Goal: Task Accomplishment & Management: Manage account settings

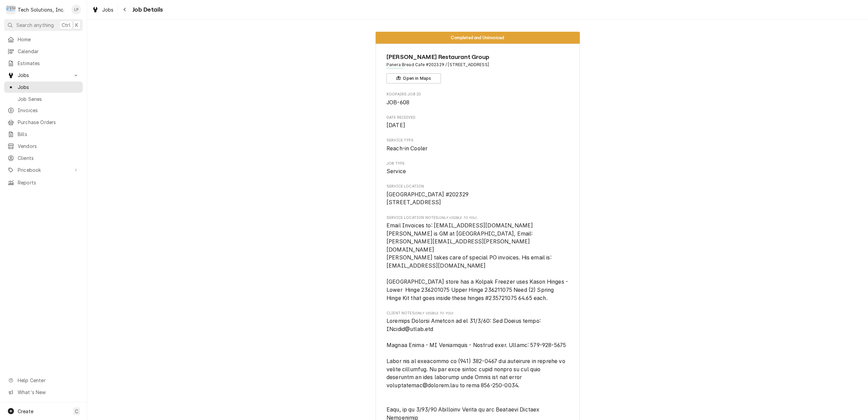
scroll to position [863, 0]
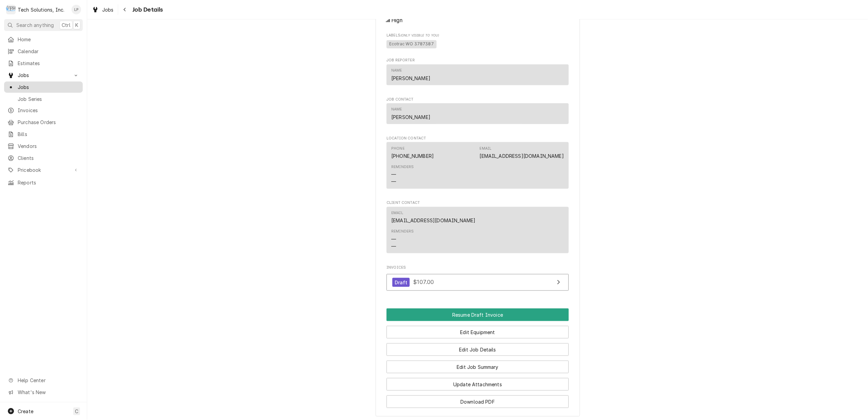
click at [23, 85] on span "Jobs" at bounding box center [49, 86] width 62 height 7
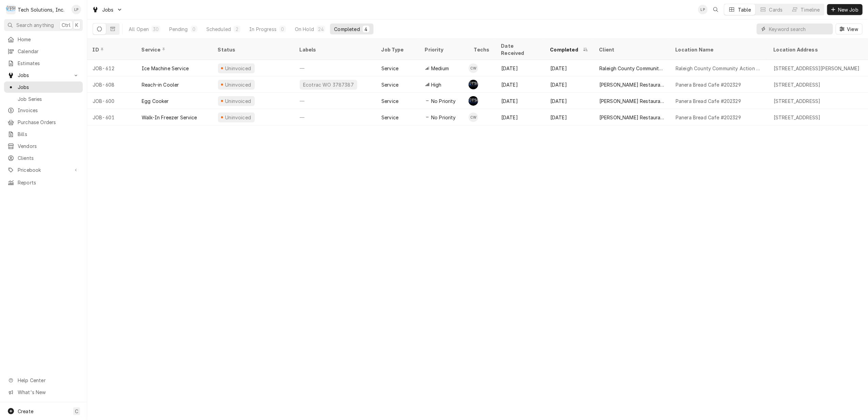
click at [789, 29] on input "Dynamic Content Wrapper" at bounding box center [799, 28] width 61 height 11
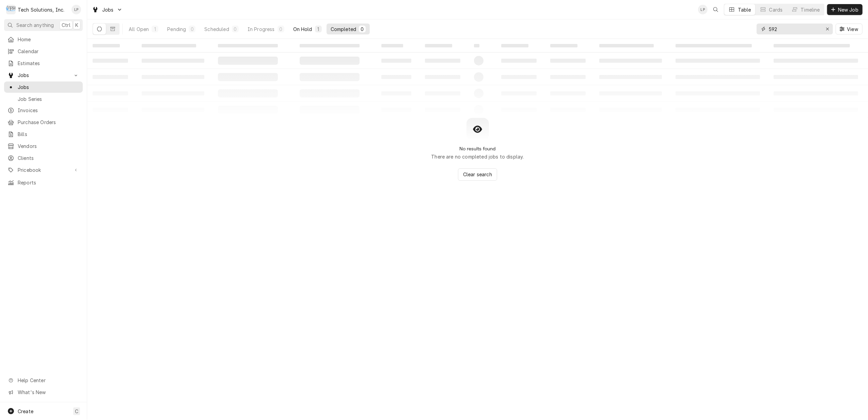
type input "592"
click at [299, 31] on div "On Hold" at bounding box center [302, 29] width 19 height 7
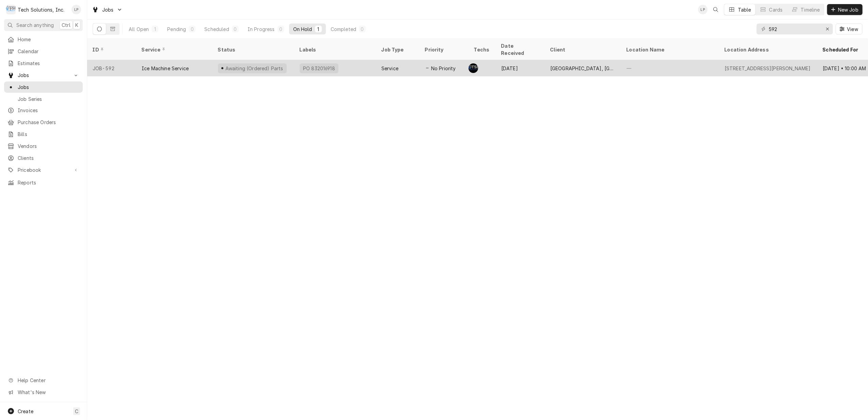
click at [346, 62] on div "PO 832016918" at bounding box center [335, 68] width 82 height 16
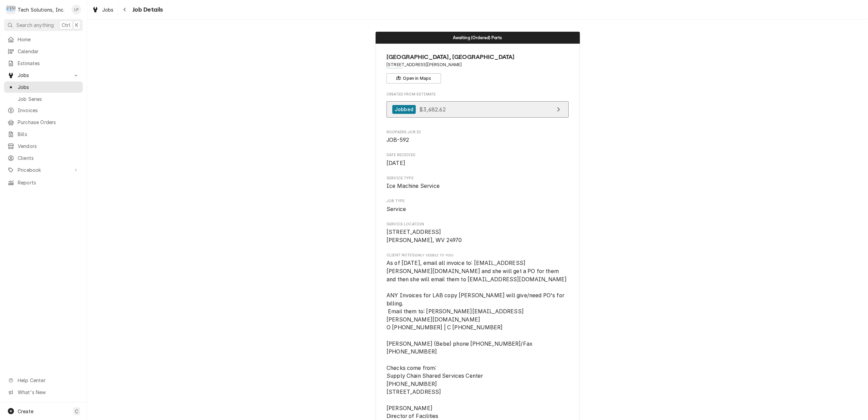
click at [458, 111] on link "Jobbed $3,682.62" at bounding box center [477, 109] width 182 height 17
click at [27, 85] on span "Jobs" at bounding box center [49, 86] width 62 height 7
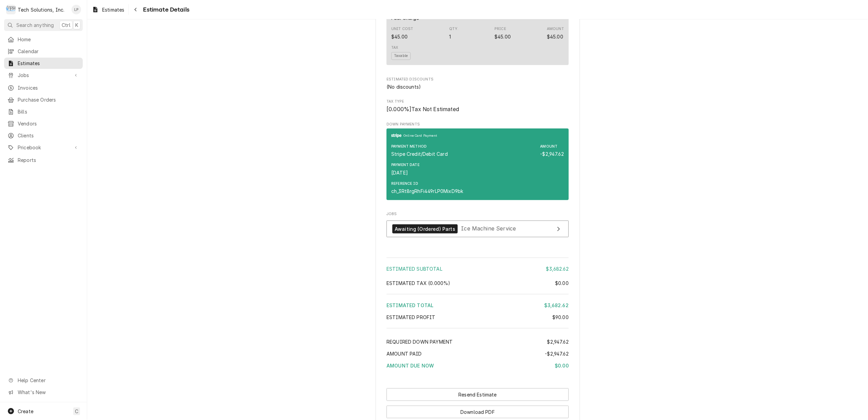
scroll to position [681, 0]
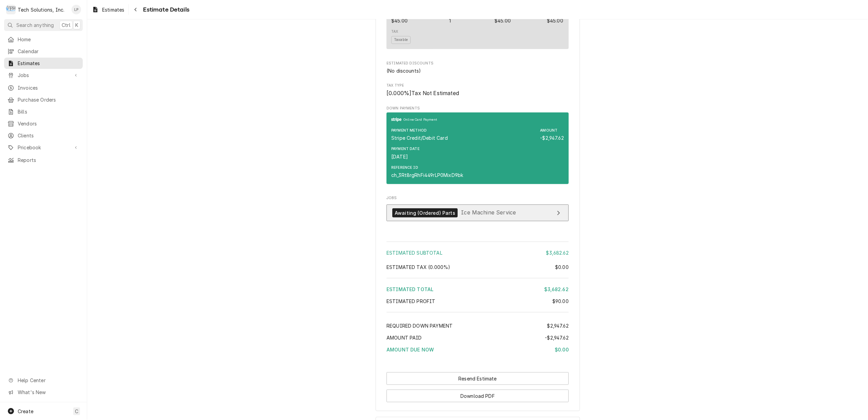
click at [541, 215] on link "Awaiting (Ordered) Parts Ice Machine Service" at bounding box center [477, 212] width 182 height 17
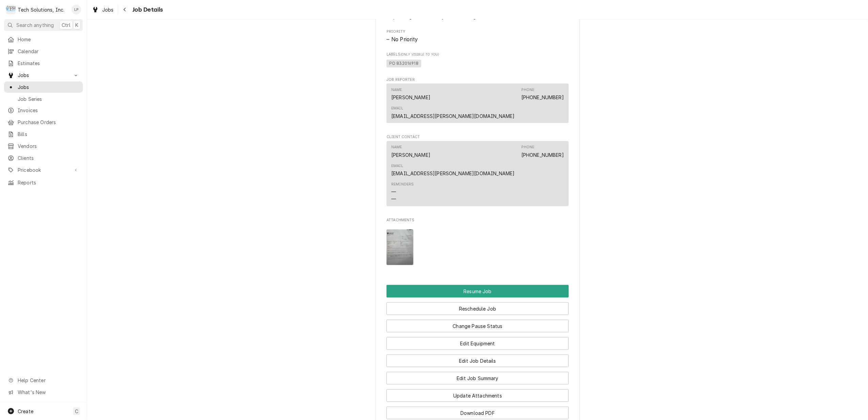
scroll to position [739, 0]
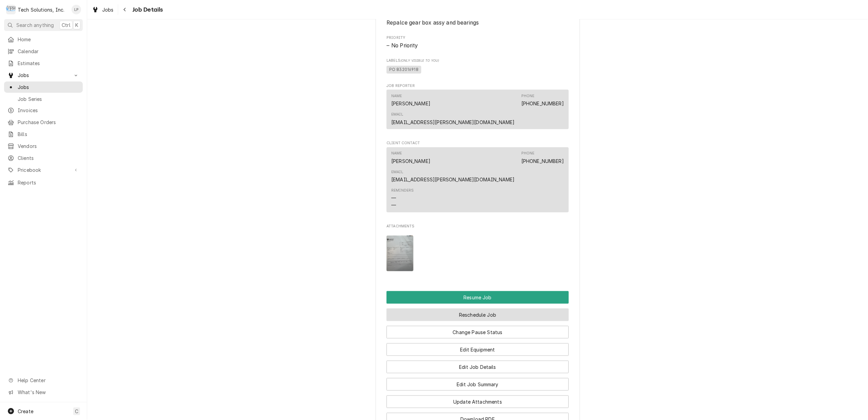
click at [487, 308] on button "Reschedule Job" at bounding box center [477, 314] width 182 height 13
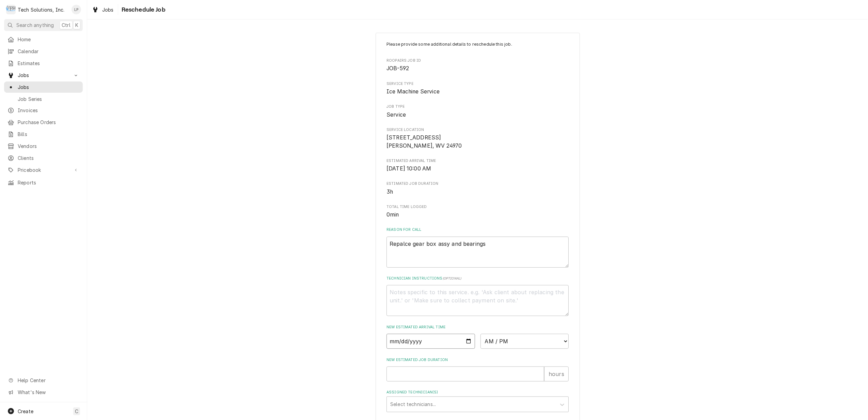
click at [466, 342] on input "Date" at bounding box center [430, 340] width 89 height 15
type input "2025-08-18"
type textarea "x"
click at [560, 338] on select "AM / PM 6:00 AM 6:15 AM 6:30 AM 6:45 AM 7:00 AM 7:15 AM 7:30 AM 7:45 AM 8:00 AM…" at bounding box center [524, 340] width 89 height 15
select select "12:00:00"
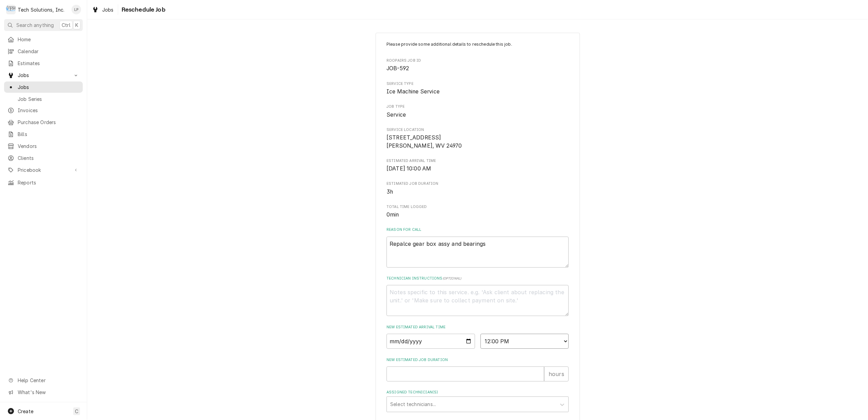
click at [480, 333] on select "AM / PM 6:00 AM 6:15 AM 6:30 AM 6:45 AM 7:00 AM 7:15 AM 7:30 AM 7:45 AM 8:00 AM…" at bounding box center [524, 340] width 89 height 15
click at [664, 285] on div "Please provide some additional details to reschedule this job. Roopairs Job ID …" at bounding box center [477, 264] width 781 height 475
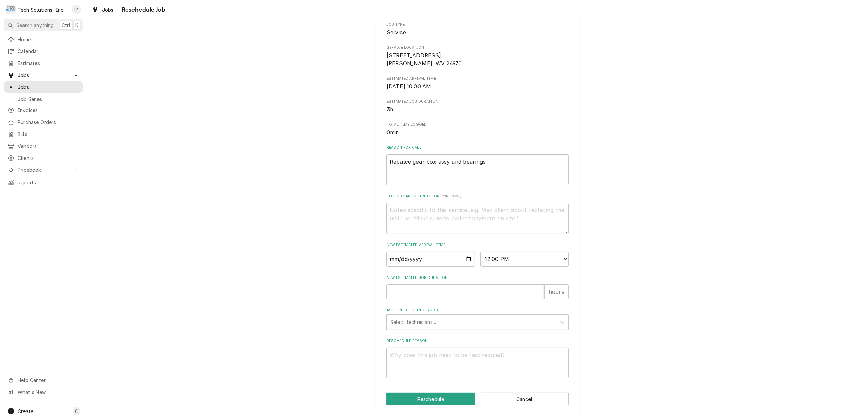
scroll to position [83, 0]
type textarea "x"
type input "1"
click at [535, 289] on input "1" at bounding box center [465, 291] width 158 height 15
type textarea "x"
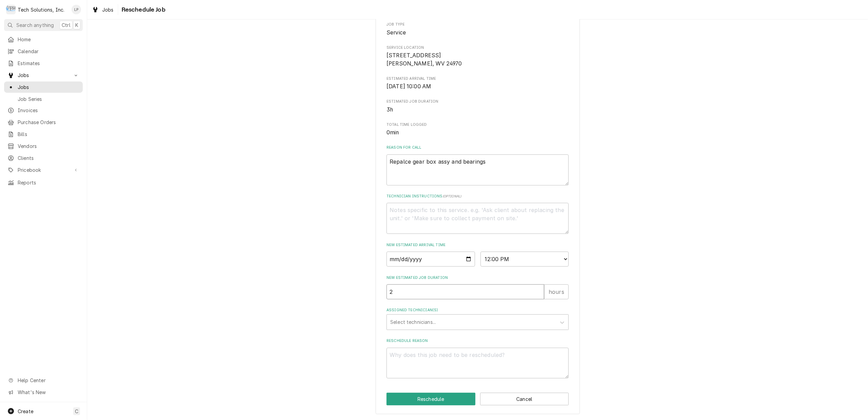
type input "2"
click at [536, 288] on input "2" at bounding box center [465, 291] width 158 height 15
click at [559, 320] on icon "Assigned Technician(s)" at bounding box center [562, 322] width 7 height 7
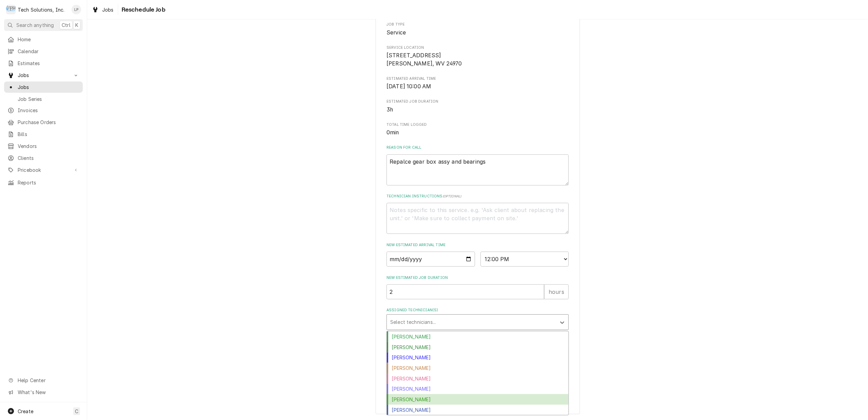
click at [515, 399] on div "Otis Tooley" at bounding box center [477, 399] width 181 height 11
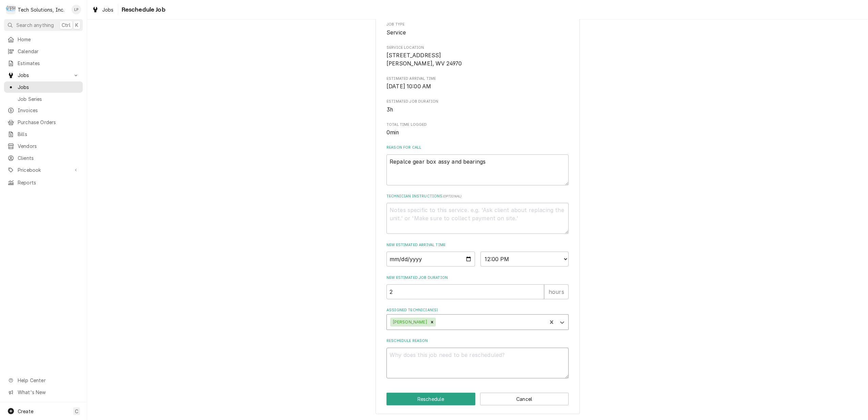
click at [495, 357] on textarea "Reschedule Reason" at bounding box center [477, 362] width 182 height 31
type textarea "x"
type textarea "P"
type textarea "x"
type textarea "Pa"
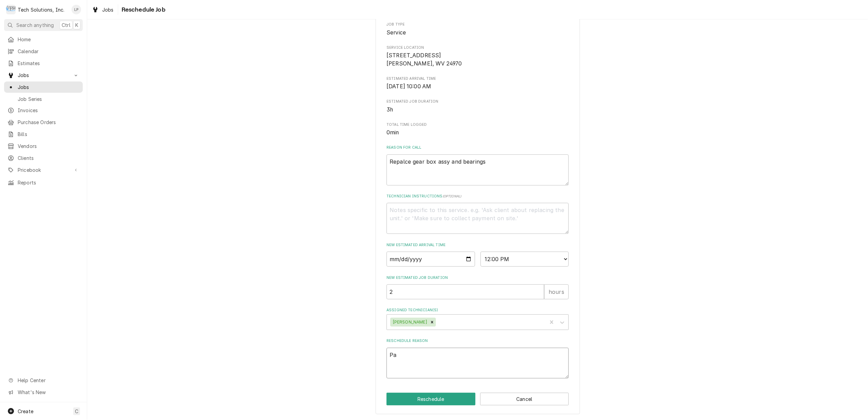
type textarea "x"
type textarea "Par"
type textarea "x"
type textarea "Part"
type textarea "x"
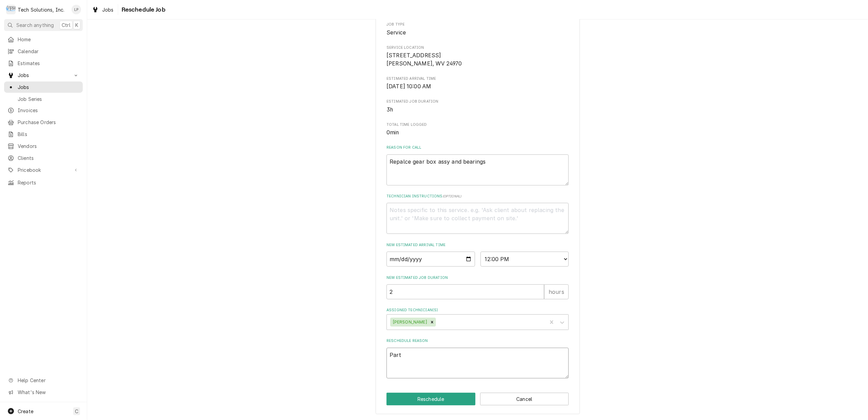
type textarea "Part"
type textarea "x"
type textarea "Part w"
type textarea "x"
type textarea "Part wa"
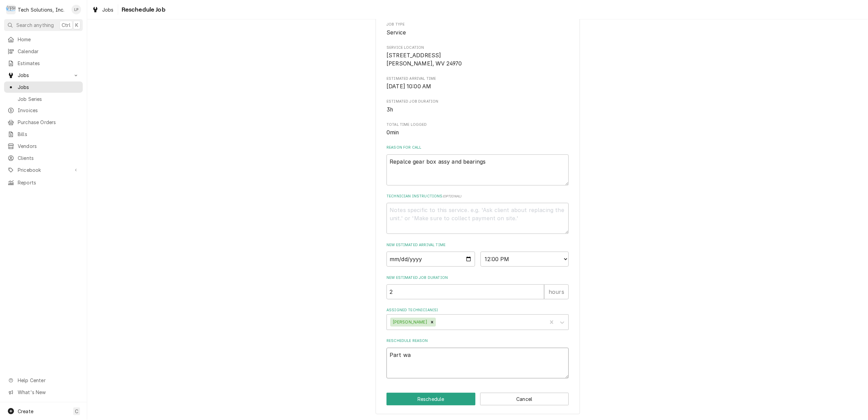
type textarea "x"
type textarea "Part was"
type textarea "x"
type textarea "Part was"
type textarea "x"
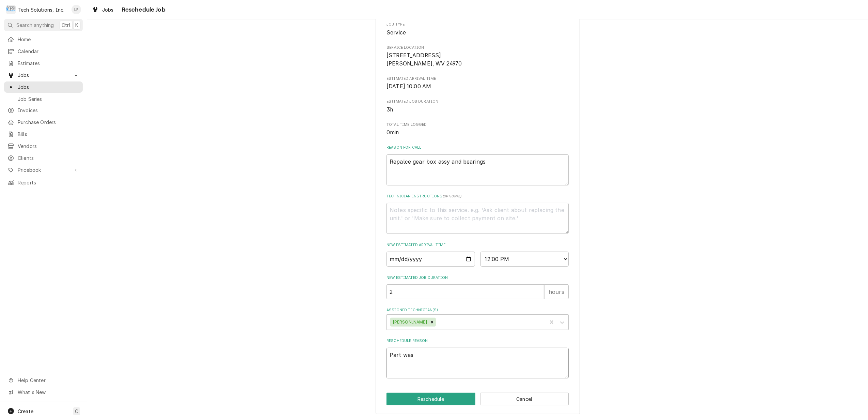
type textarea "Part was d"
type textarea "x"
type textarea "Part was de"
type textarea "x"
type textarea "Part was del"
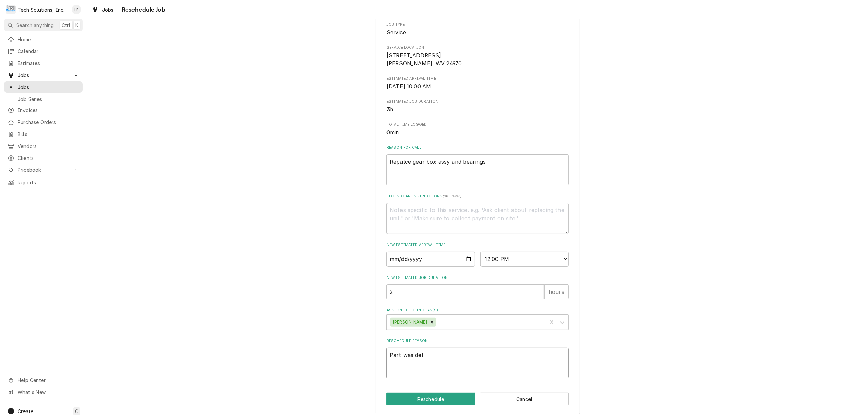
type textarea "x"
type textarea "Part was dela"
type textarea "x"
type textarea "Part was delat"
type textarea "x"
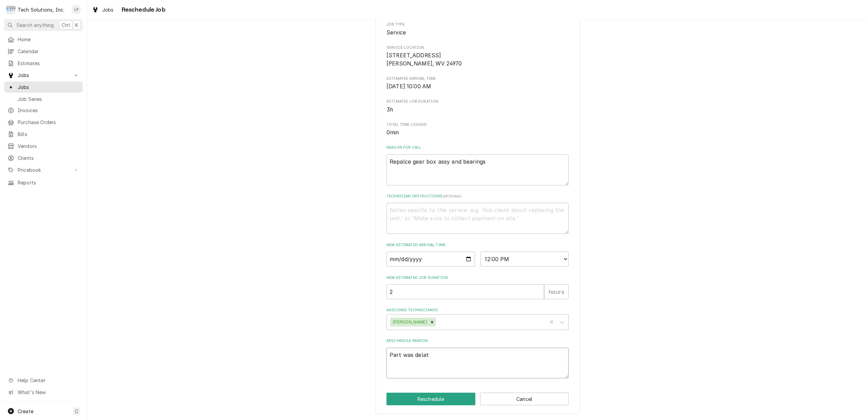
type textarea "Part was delaty"
type textarea "x"
type textarea "Part was delatye"
type textarea "x"
type textarea "Part was delatyed"
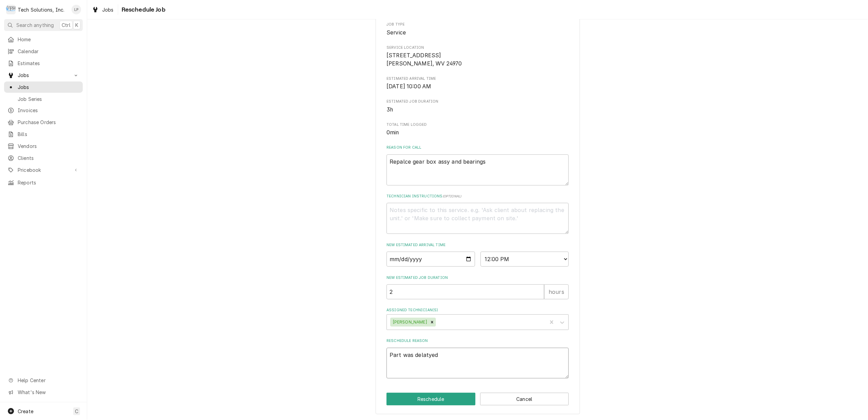
type textarea "x"
type textarea "Part was delatye"
type textarea "x"
type textarea "Part was delaty"
type textarea "x"
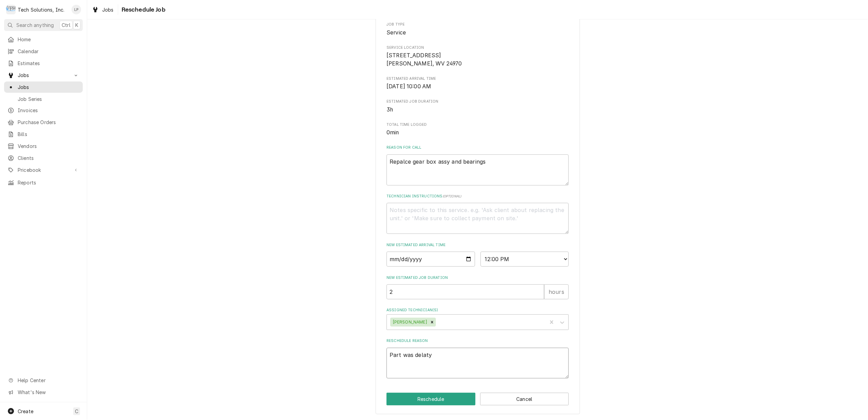
type textarea "Part was delat"
type textarea "x"
type textarea "Part was dela"
type textarea "x"
type textarea "Part was delay"
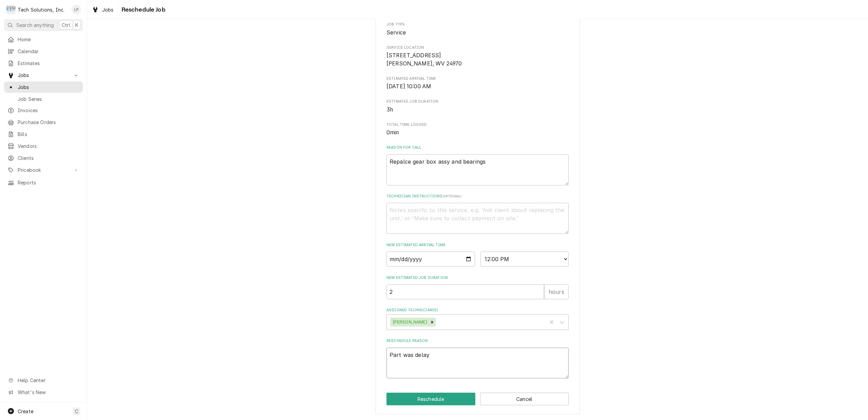
type textarea "x"
type textarea "Part was delaye"
type textarea "x"
type textarea "Part was delayed"
type textarea "x"
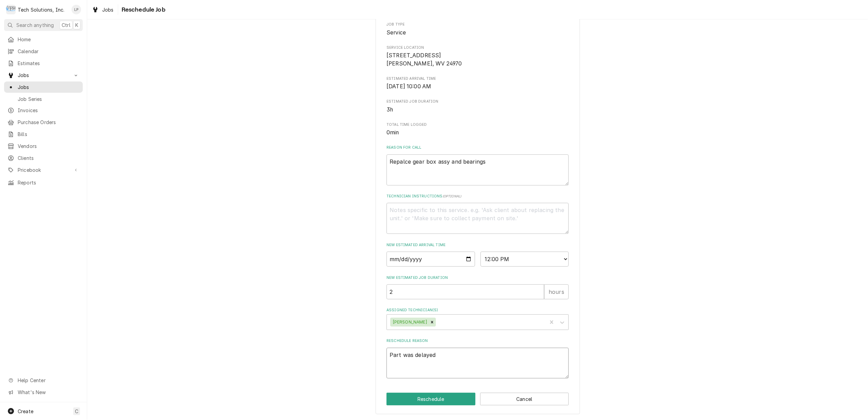
type textarea "Part was delaye"
type textarea "x"
type textarea "Part was delay"
type textarea "x"
type textarea "Part was dela"
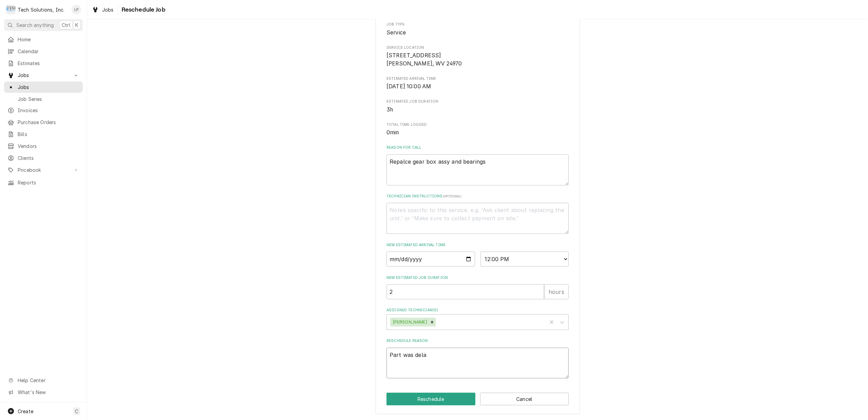
type textarea "x"
type textarea "Part was del"
type textarea "x"
type textarea "Part was d"
type textarea "x"
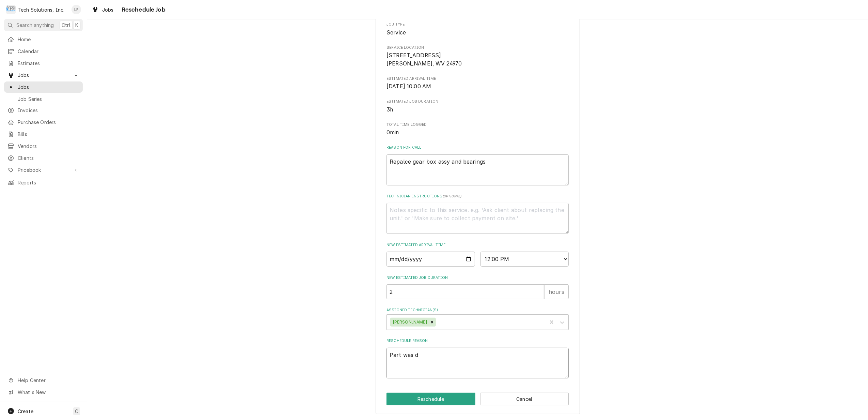
type textarea "Part was"
type textarea "x"
type textarea "Part was"
type textarea "x"
type textarea "Part wa"
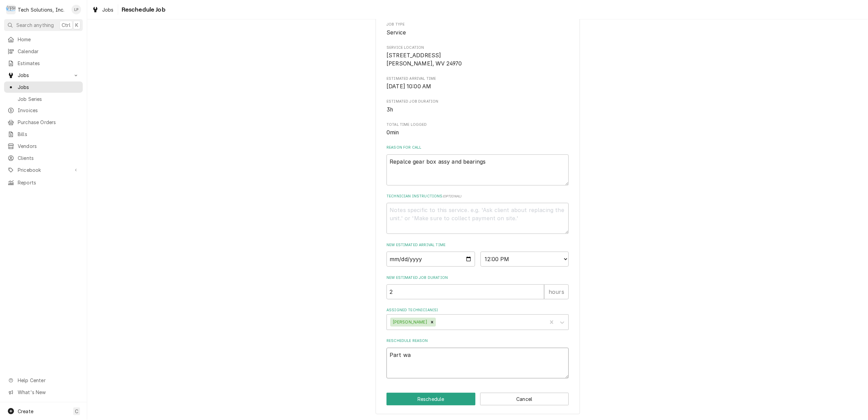
type textarea "x"
type textarea "Part w"
type textarea "x"
type textarea "Part"
type textarea "x"
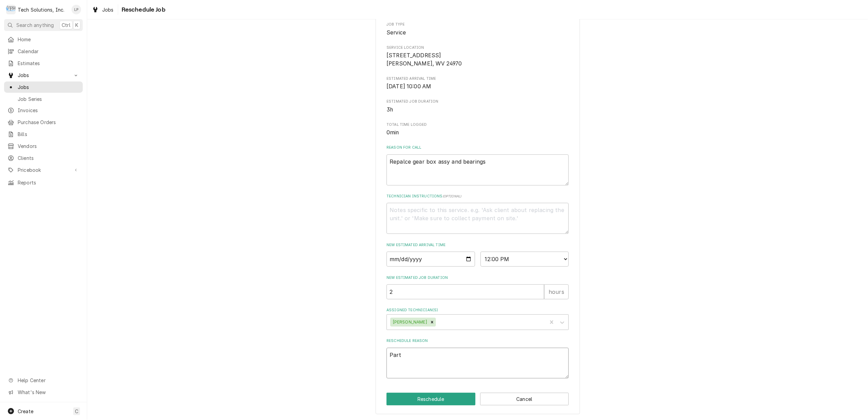
type textarea "Part"
type textarea "x"
type textarea "Par"
type textarea "x"
type textarea "Pa"
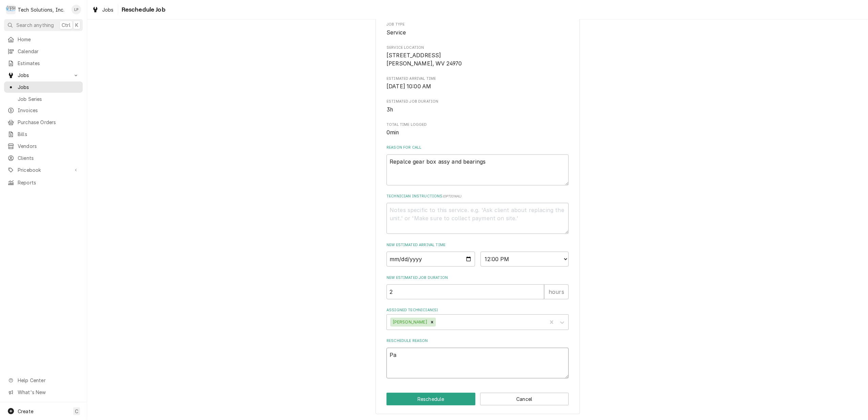
type textarea "x"
type textarea "P"
type textarea "x"
type textarea "S"
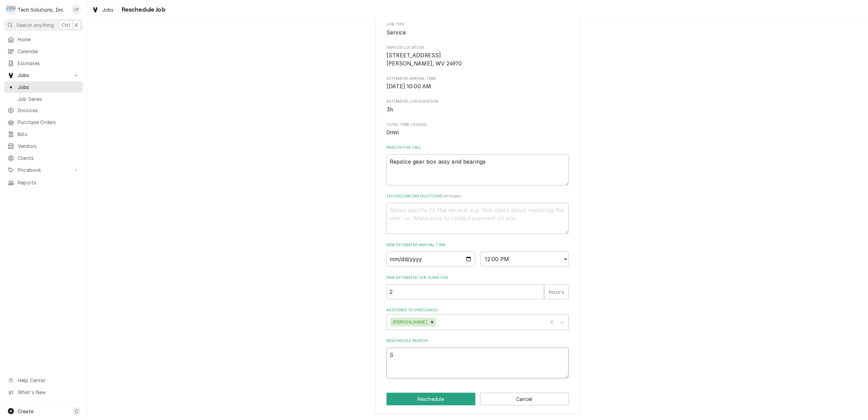
type textarea "x"
type textarea "Sh"
type textarea "x"
type textarea "Shi"
type textarea "x"
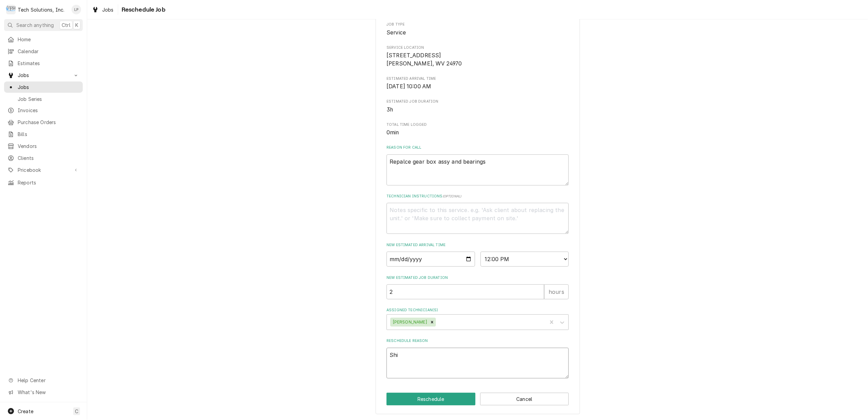
type textarea "Ship"
type textarea "x"
type textarea "Shipp"
type textarea "x"
type textarea "Shippi"
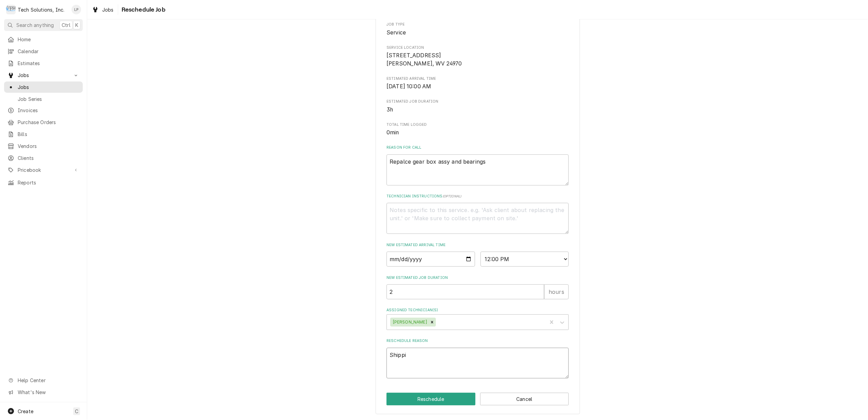
type textarea "x"
type textarea "Shippin"
type textarea "x"
type textarea "Shipping"
type textarea "x"
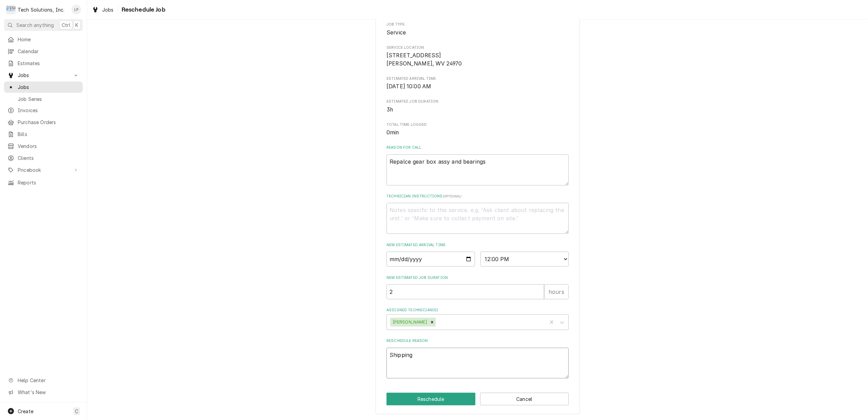
type textarea "Shipping"
type textarea "x"
type textarea "Shipping w"
type textarea "x"
type textarea "Shipping wa"
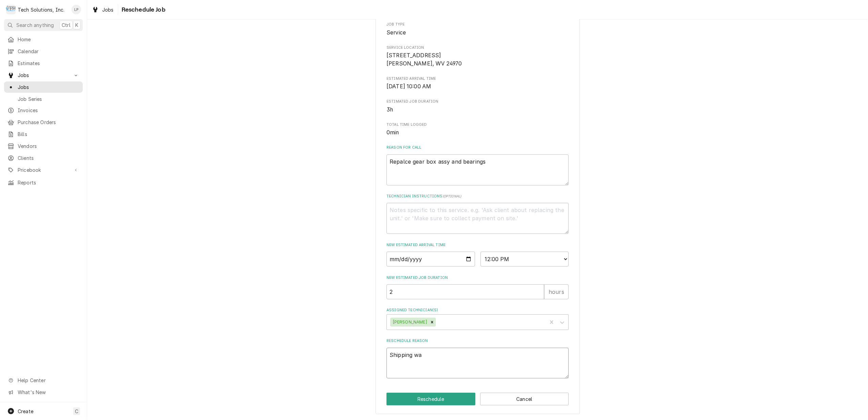
type textarea "x"
type textarea "Shipping was"
type textarea "x"
type textarea "Shipping was"
type textarea "x"
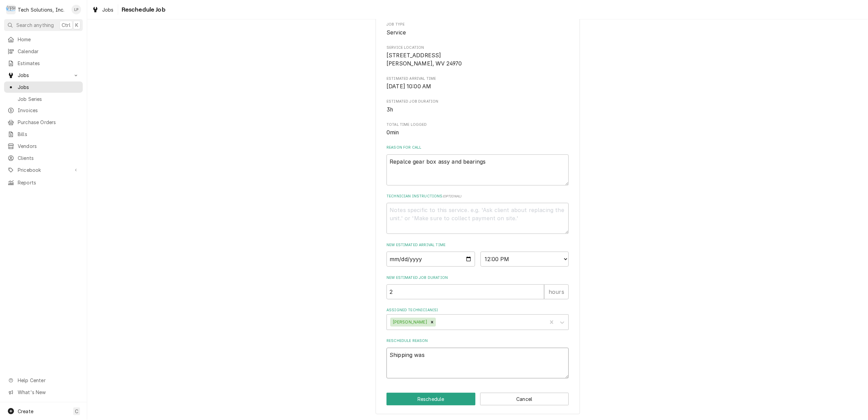
type textarea "Shipping was d"
type textarea "x"
type textarea "Shipping was de"
type textarea "x"
type textarea "Shipping was del"
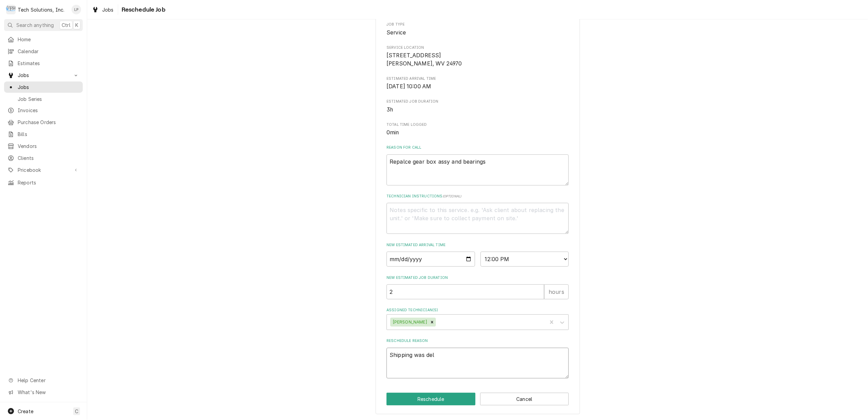
type textarea "x"
type textarea "Shipping was dela"
type textarea "x"
type textarea "Shipping was delay"
type textarea "x"
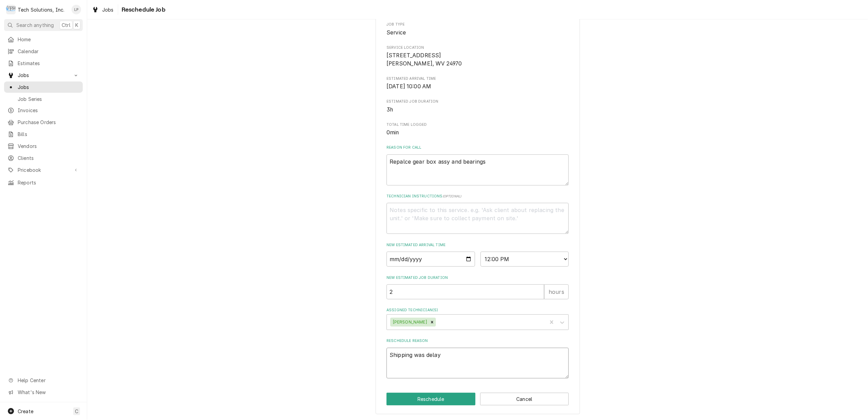
type textarea "Shipping was delaye"
type textarea "x"
type textarea "Shipping was delayed"
type textarea "x"
type textarea "Shipping was delayed."
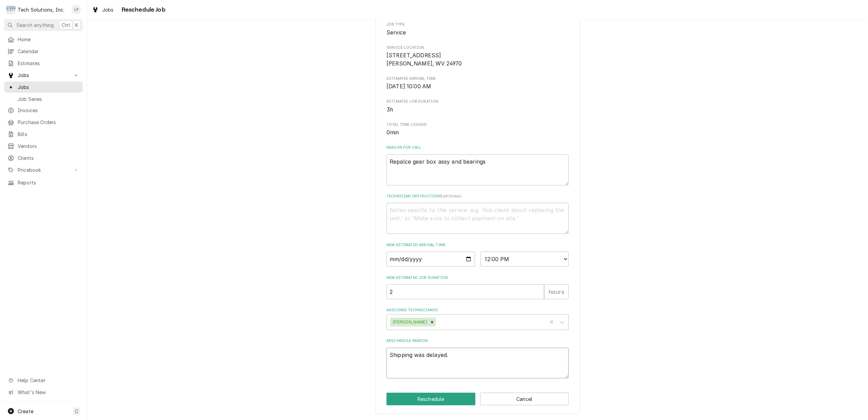
type textarea "x"
type textarea "Shipping was delayed."
type textarea "x"
type textarea "Shipping was delayed."
type textarea "x"
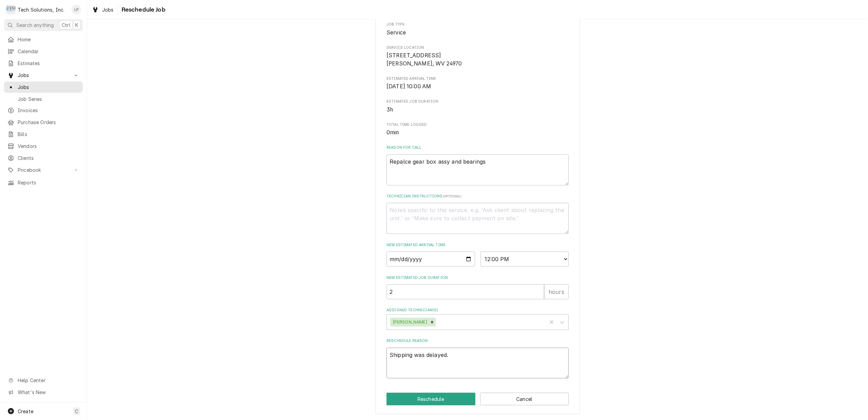
type textarea "Shipping was delayed. O"
type textarea "x"
type textarea "Shipping was delayed. Ot"
type textarea "x"
type textarea "Shipping was delayed. Oti"
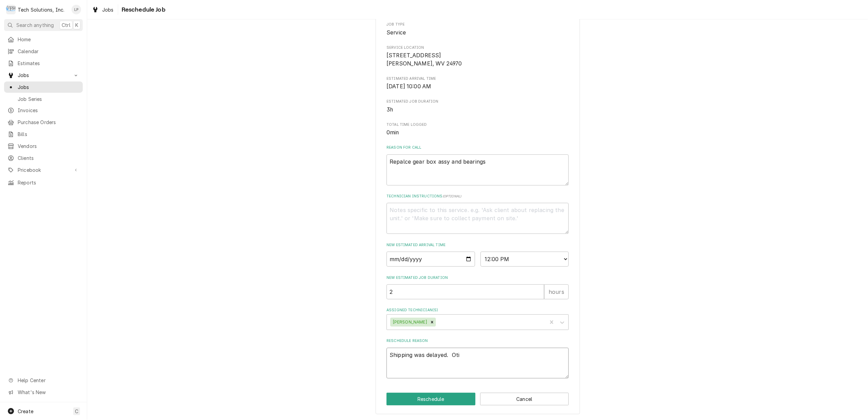
type textarea "x"
type textarea "Shipping was delayed. Otis"
type textarea "x"
type textarea "Shipping was delayed. Otis"
type textarea "x"
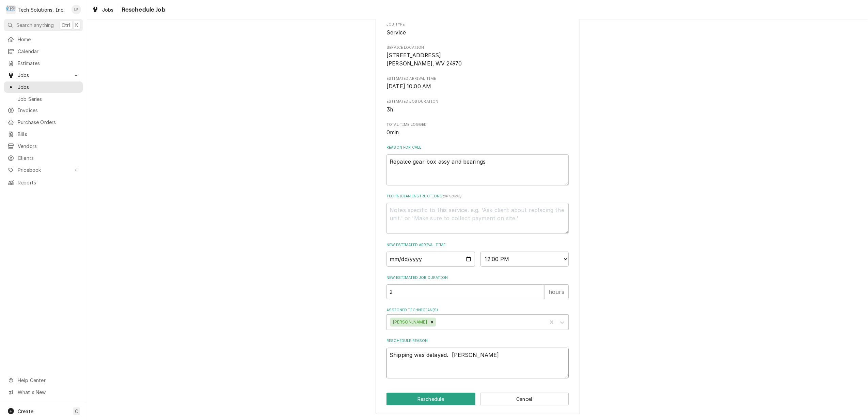
type textarea "Shipping was delayed. Otis p"
type textarea "x"
type textarea "Shipping was delayed. Otis pi"
type textarea "x"
type textarea "Shipping was delayed. Otis pic"
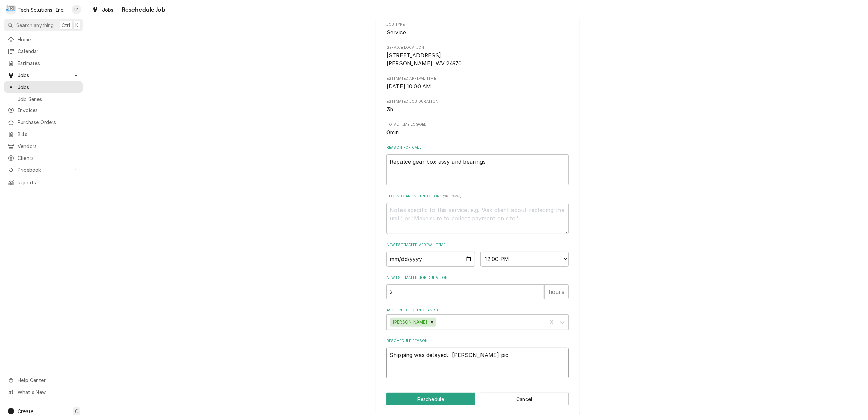
type textarea "x"
type textarea "Shipping was delayed. Otis pick"
type textarea "x"
type textarea "Shipping was delayed. Otis picki"
type textarea "x"
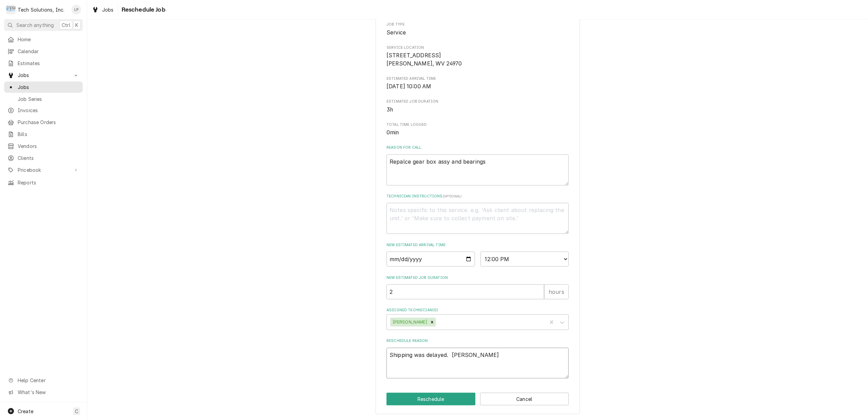
type textarea "Shipping was delayed. Otis pickin"
type textarea "x"
type textarea "Shipping was delayed. Otis picking"
type textarea "x"
type textarea "Shipping was delayed. Otis picking"
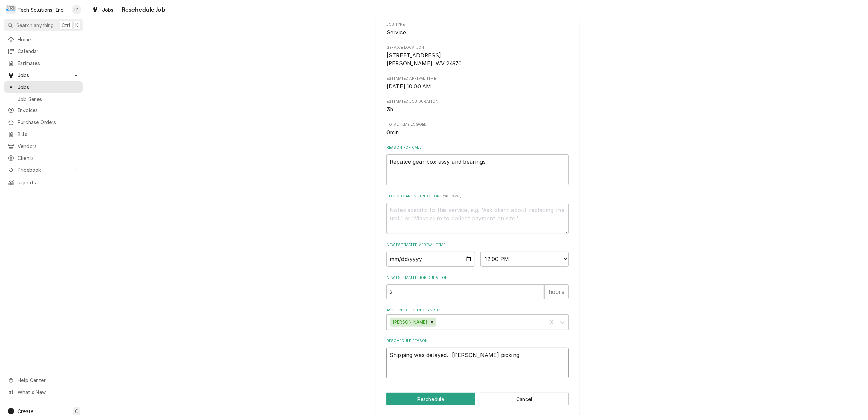
type textarea "x"
type textarea "Shipping was delayed. Otis picking u"
type textarea "x"
type textarea "Shipping was delayed. Otis picking up"
type textarea "x"
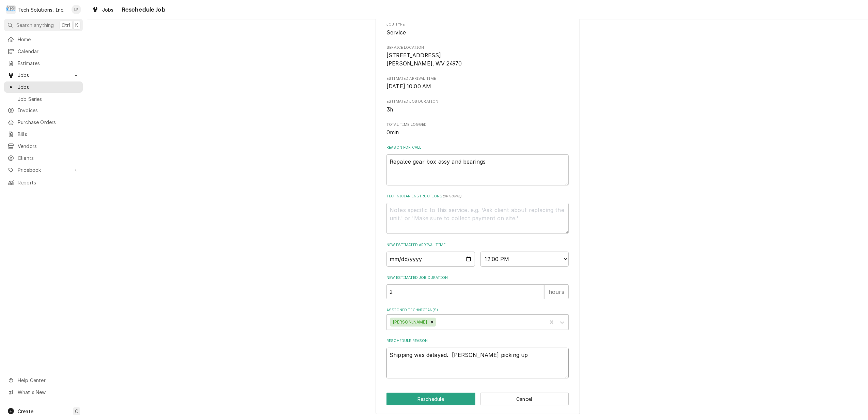
type textarea "Shipping was delayed. Otis picking up"
type textarea "x"
type textarea "Shipping was delayed. Otis picking up w"
type textarea "x"
type textarea "Shipping was delayed. Otis picking up wi"
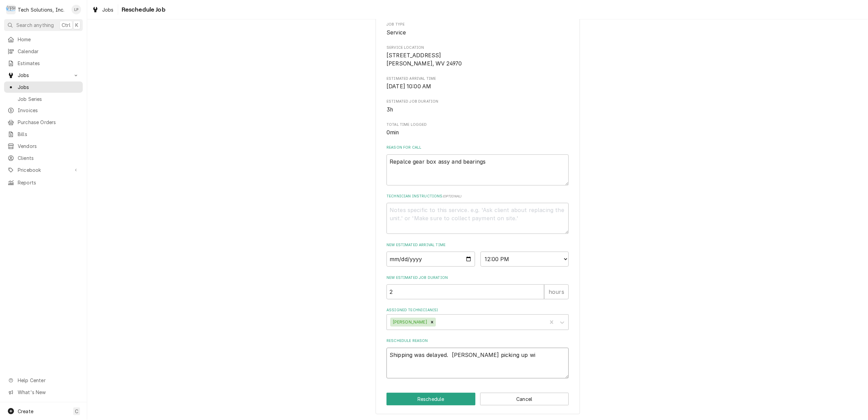
type textarea "x"
type textarea "Shipping was delayed. Otis picking up wit"
type textarea "x"
type textarea "Shipping was delayed. Otis picking up with"
type textarea "x"
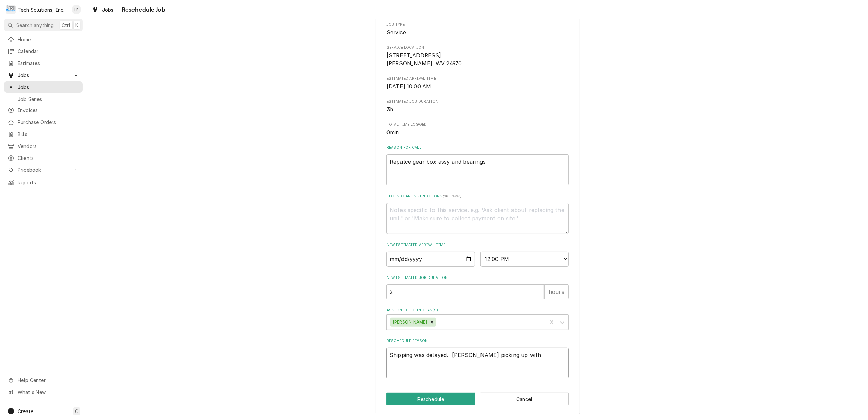
type textarea "Shipping was delayed. Otis picking up with"
type textarea "x"
type textarea "Shipping was delayed. Otis picking up with F"
type textarea "x"
type textarea "Shipping was delayed. Otis picking up with Fe"
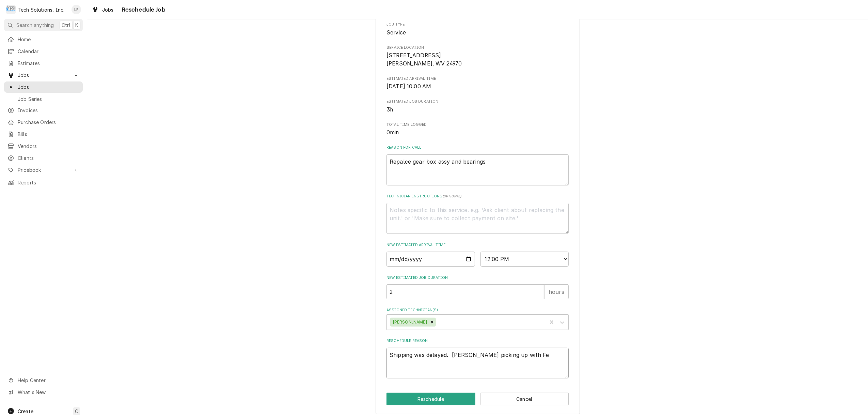
type textarea "x"
type textarea "Shipping was delayed. Otis picking up with Fed"
type textarea "x"
type textarea "Shipping was delayed. Otis picking up with Fede"
type textarea "x"
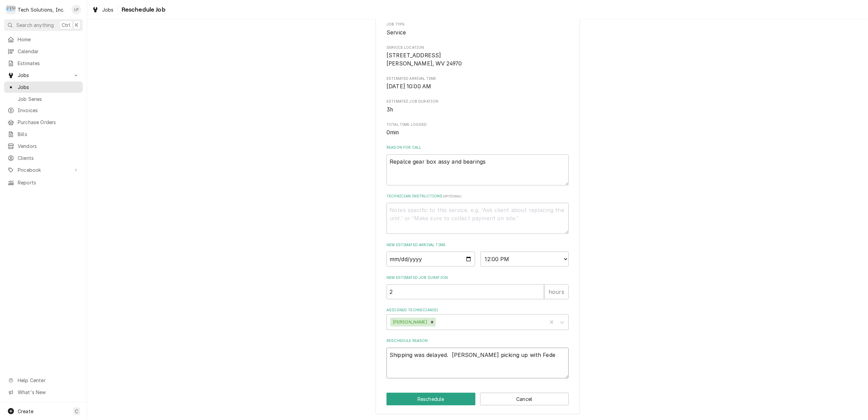
type textarea "Shipping was delayed. Otis picking up with Fedex"
type textarea "x"
type textarea "Shipping was delayed. Otis picking up with Fedex"
type textarea "x"
type textarea "Shipping was delayed. Otis picking up with Fedex 8"
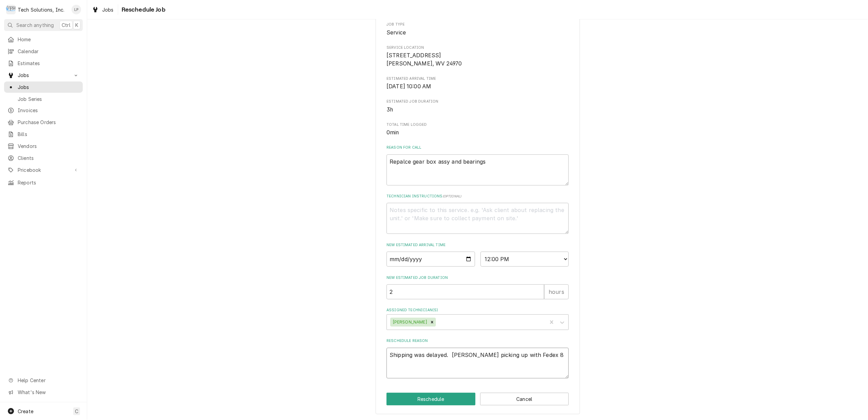
type textarea "x"
type textarea "Shipping was delayed. Otis picking up with Fedex 8/"
type textarea "x"
type textarea "Shipping was delayed. Otis picking up with Fedex 8/1"
type textarea "x"
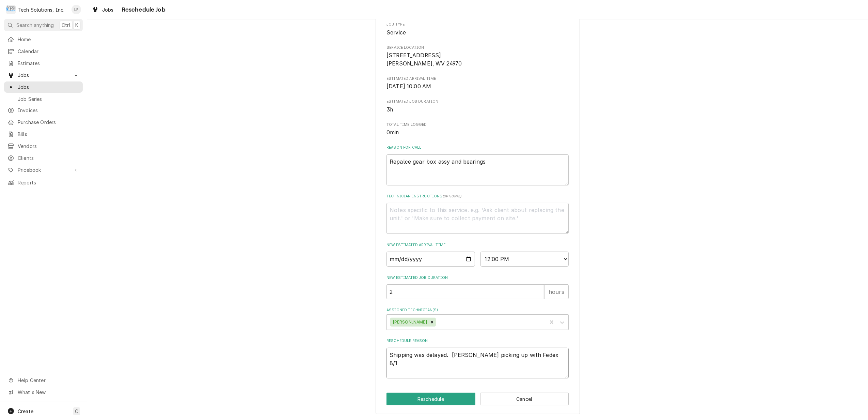
type textarea "Shipping was delayed. Otis picking up with Fedex 8/18"
type textarea "x"
type textarea "Shipping was delayed. Otis picking up with Fedex 8/18/"
type textarea "x"
type textarea "Shipping was delayed. Otis picking up with Fedex 8/18/2"
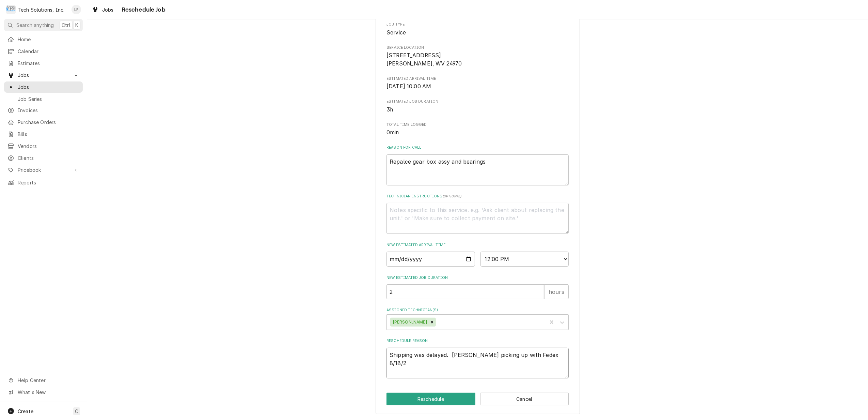
type textarea "x"
type textarea "Shipping was delayed. Otis picking up with Fedex 8/18/25"
click at [648, 343] on div "Please provide some additional details to reschedule this job. Roopairs Job ID …" at bounding box center [477, 181] width 781 height 475
click at [438, 399] on button "Reschedule" at bounding box center [430, 398] width 89 height 13
type textarea "x"
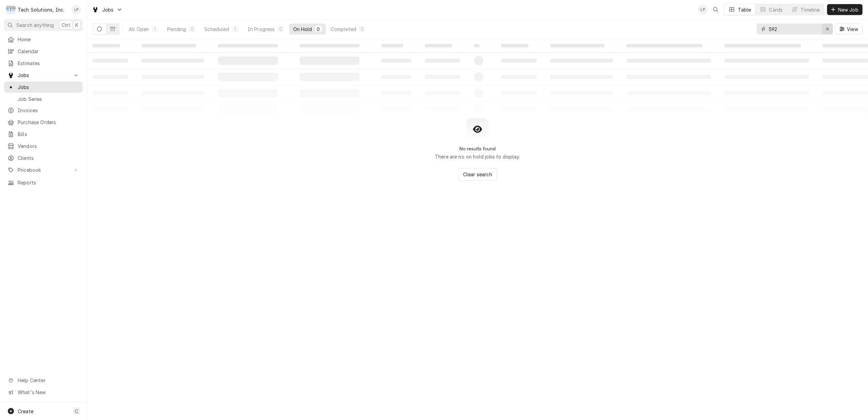
click at [826, 28] on icon "Erase input" at bounding box center [828, 29] width 4 height 5
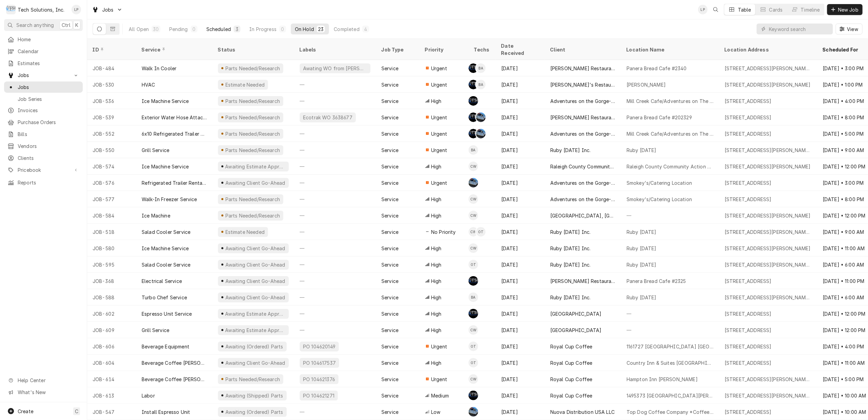
click at [217, 30] on div "Scheduled" at bounding box center [218, 29] width 25 height 7
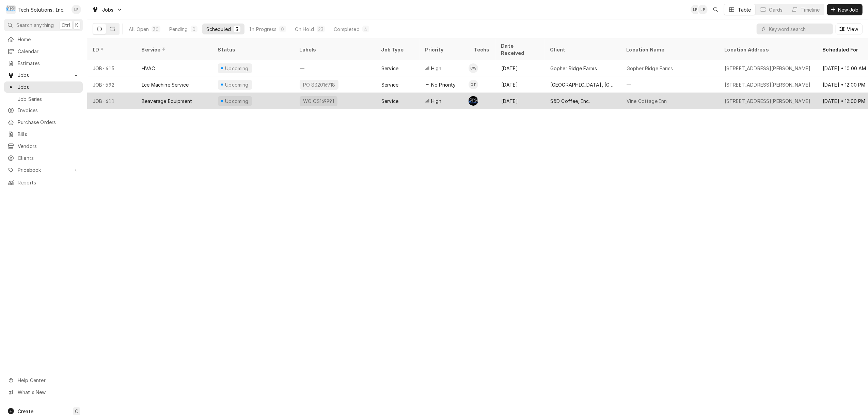
click at [364, 93] on div "WO CS169991" at bounding box center [335, 101] width 82 height 16
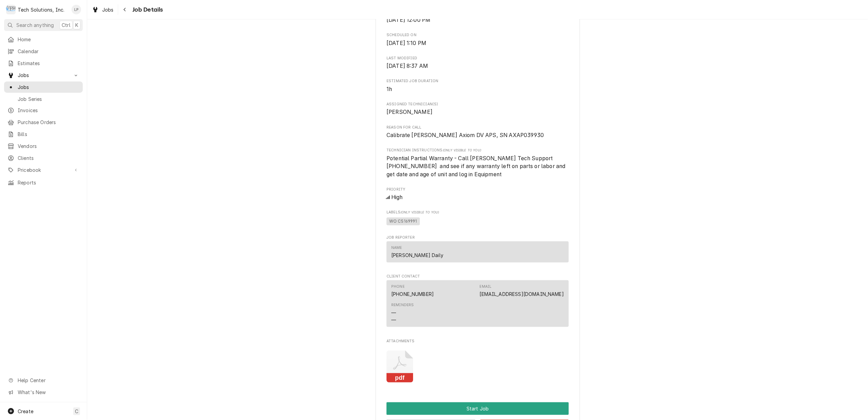
scroll to position [409, 0]
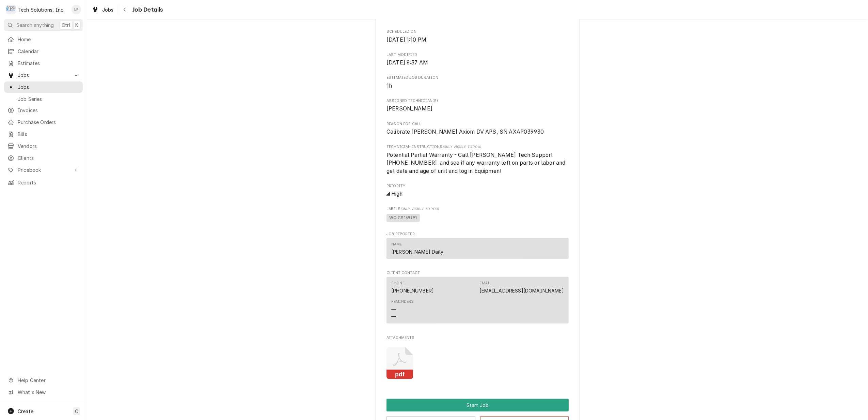
click at [399, 379] on icon "Attachments" at bounding box center [399, 363] width 27 height 32
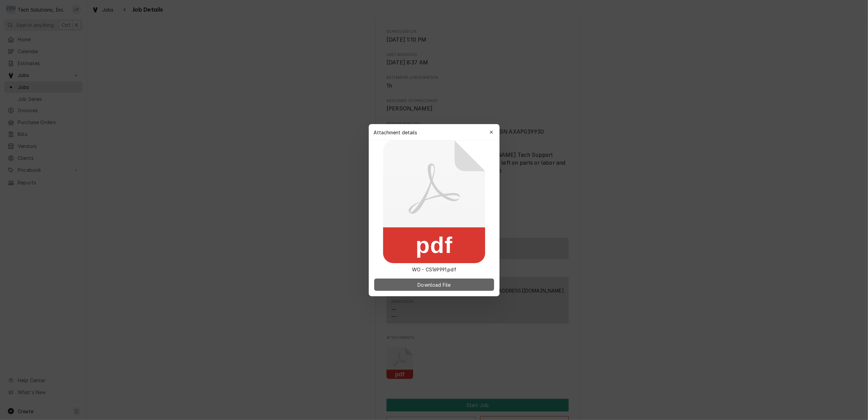
click at [422, 284] on span "Download File" at bounding box center [434, 284] width 36 height 7
